Goal: Navigation & Orientation: Find specific page/section

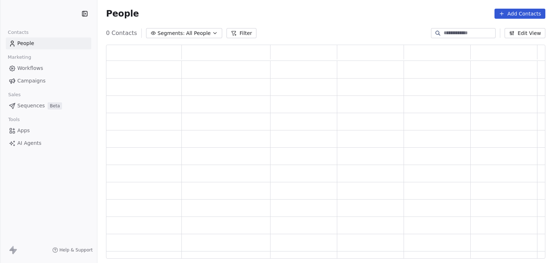
scroll to position [208, 434]
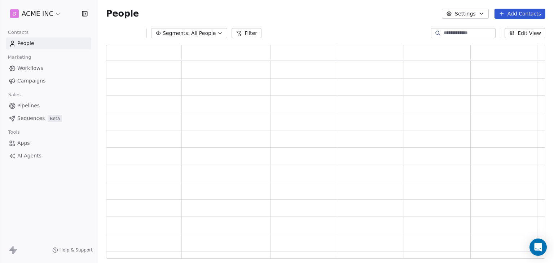
click at [38, 67] on span "Workflows" at bounding box center [30, 69] width 26 height 8
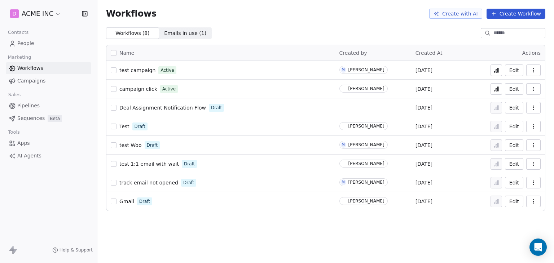
click at [35, 44] on link "People" at bounding box center [48, 44] width 85 height 12
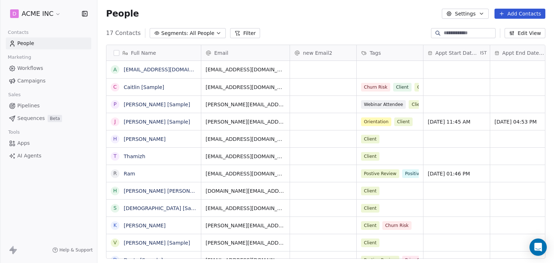
scroll to position [226, 451]
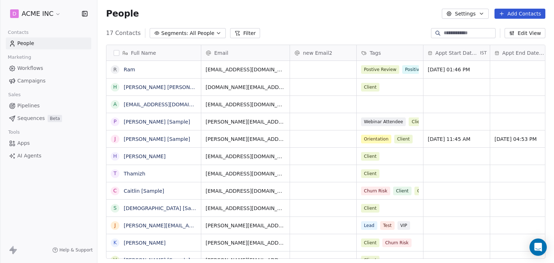
click at [293, 22] on div "People Settings Add Contacts" at bounding box center [325, 13] width 457 height 27
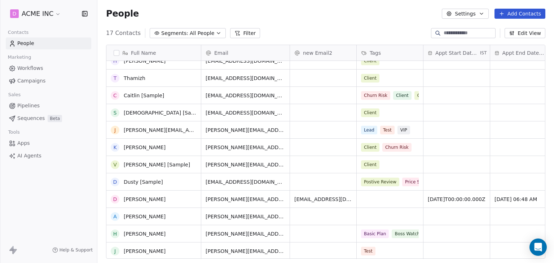
scroll to position [96, 0]
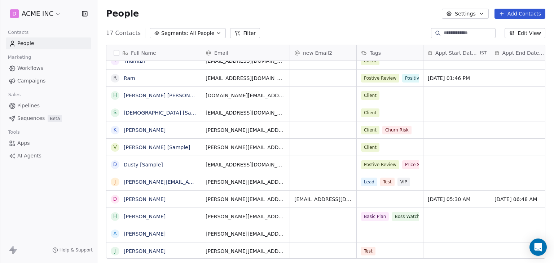
click at [324, 22] on div "People Settings Add Contacts" at bounding box center [325, 13] width 457 height 27
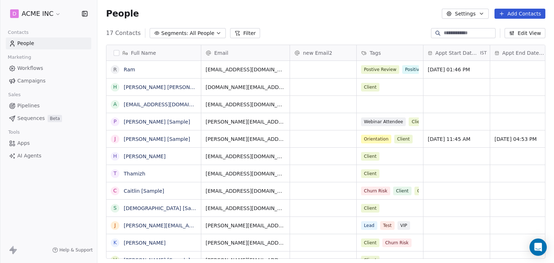
scroll to position [0, 0]
click at [355, 263] on div "Full Name R Ram h harry Harry a ash@gmail.com P Pavithra [Sample] J Jarrett [Sa…" at bounding box center [325, 155] width 457 height 232
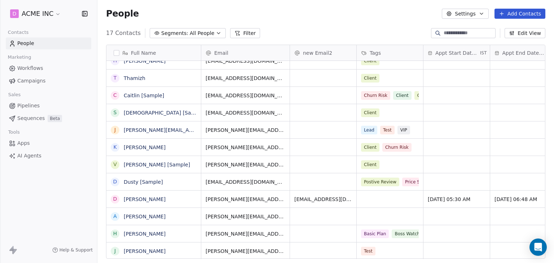
click at [46, 70] on link "Workflows" at bounding box center [48, 68] width 85 height 12
